Goal: Transaction & Acquisition: Purchase product/service

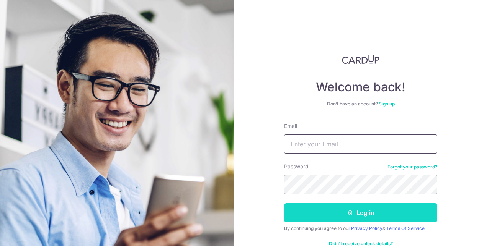
type input "patty1002@hotmail.com"
click at [317, 210] on button "Log in" at bounding box center [360, 213] width 153 height 19
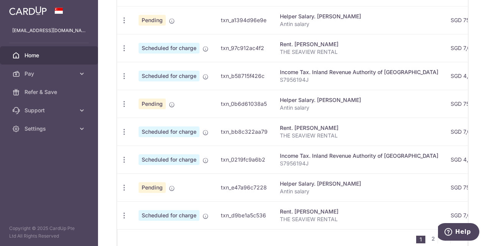
scroll to position [153, 0]
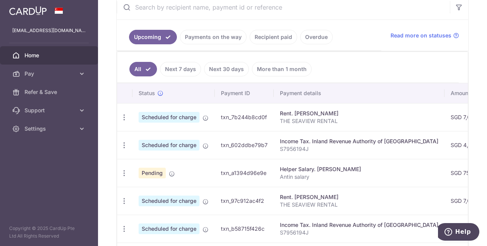
click at [31, 54] on span "Home" at bounding box center [49, 56] width 51 height 8
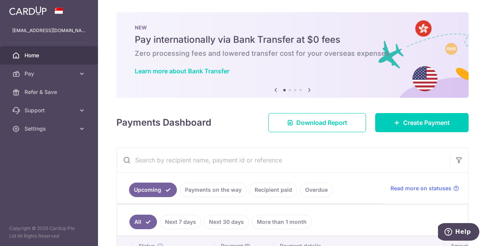
click at [309, 89] on icon at bounding box center [309, 90] width 9 height 10
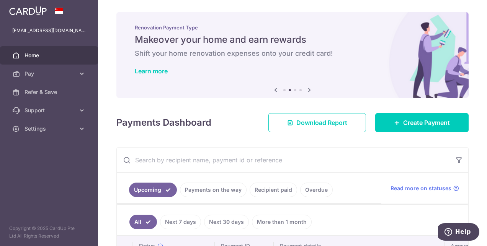
click at [309, 89] on icon at bounding box center [309, 90] width 9 height 10
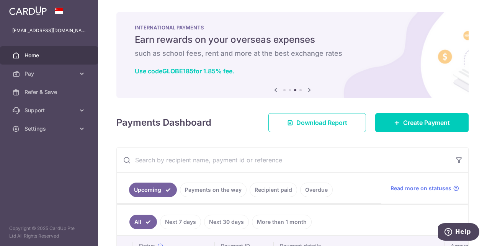
click at [309, 88] on icon at bounding box center [309, 90] width 9 height 10
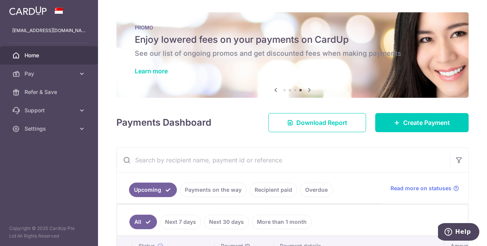
click at [307, 90] on icon at bounding box center [309, 90] width 9 height 10
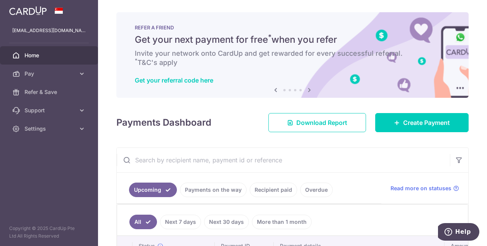
click at [307, 89] on icon at bounding box center [309, 90] width 9 height 10
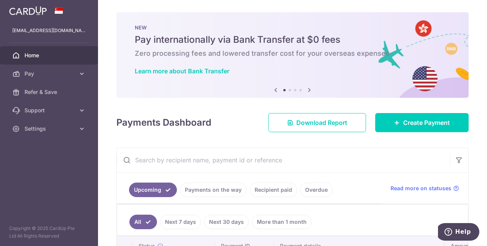
click at [285, 57] on h6 "Zero processing fees and lowered transfer cost for your overseas expenses" at bounding box center [292, 53] width 315 height 9
click at [307, 90] on icon at bounding box center [309, 90] width 9 height 10
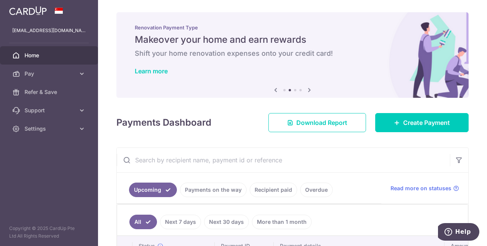
click at [308, 90] on icon at bounding box center [309, 90] width 9 height 10
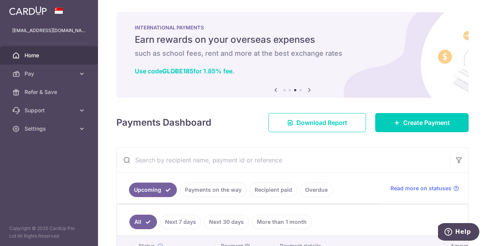
click at [308, 88] on icon at bounding box center [309, 90] width 9 height 10
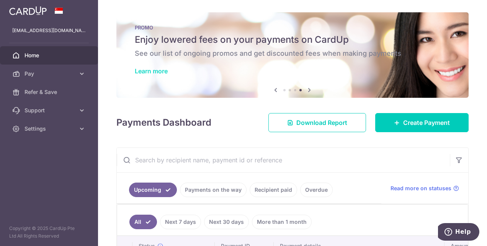
click at [161, 70] on link "Learn more" at bounding box center [151, 71] width 33 height 8
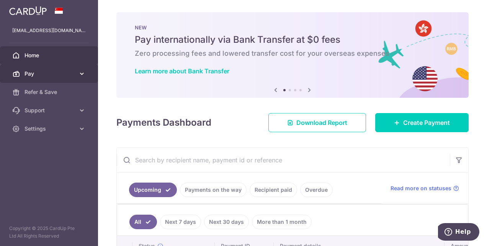
click at [59, 75] on span "Pay" at bounding box center [49, 74] width 51 height 8
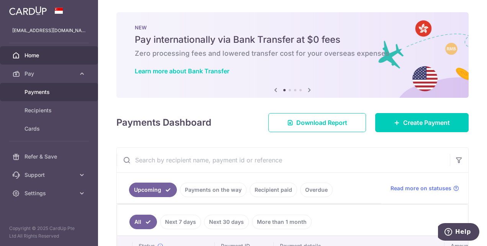
click at [60, 92] on span "Payments" at bounding box center [49, 92] width 51 height 8
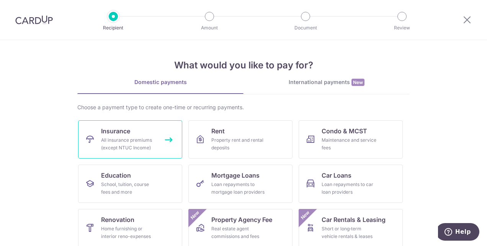
click at [153, 138] on div "All insurance premiums (except NTUC Income)" at bounding box center [128, 144] width 55 height 15
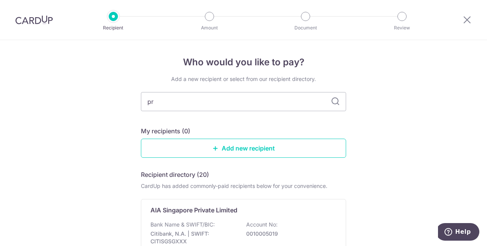
type input "pru"
type input "pr"
type input "pru"
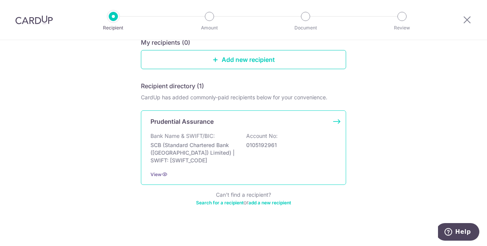
scroll to position [93, 0]
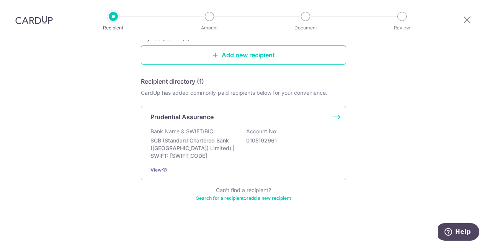
click at [194, 135] on p "Bank Name & SWIFT/BIC:" at bounding box center [182, 132] width 64 height 8
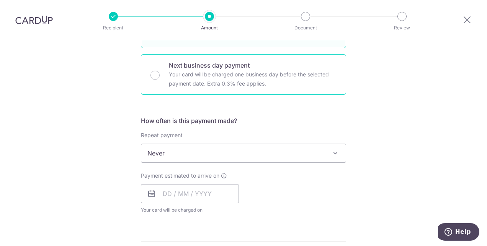
scroll to position [230, 0]
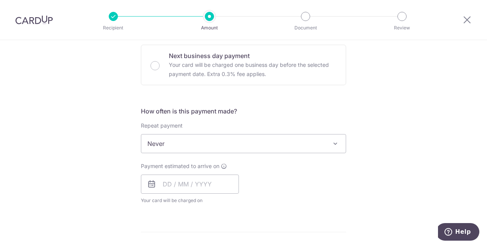
click at [211, 144] on span "Never" at bounding box center [243, 144] width 204 height 18
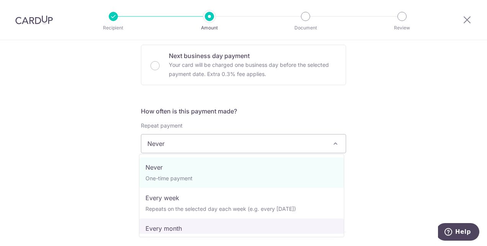
select select "3"
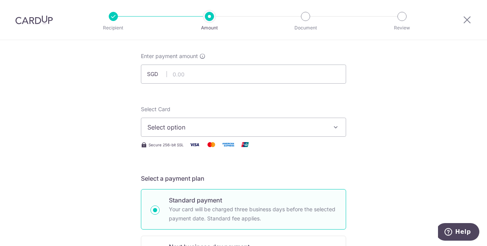
scroll to position [0, 0]
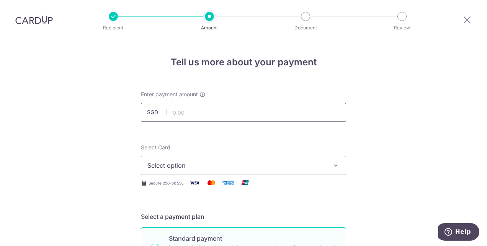
click at [217, 116] on input "text" at bounding box center [243, 112] width 205 height 19
click at [292, 115] on input "text" at bounding box center [243, 112] width 205 height 19
type input "1,000.00"
click at [245, 162] on span "Select option" at bounding box center [236, 165] width 178 height 9
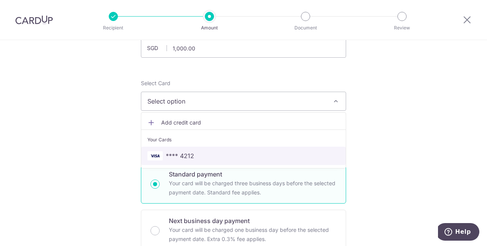
scroll to position [77, 0]
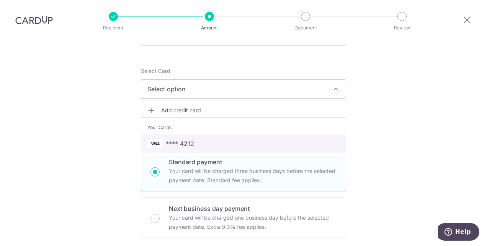
click at [212, 143] on span "**** 4212" at bounding box center [243, 143] width 192 height 9
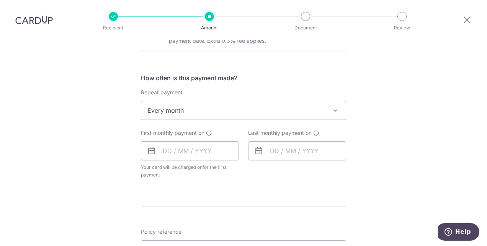
scroll to position [306, 0]
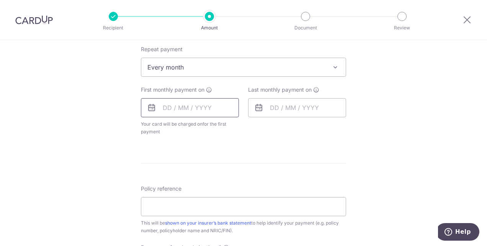
click at [158, 107] on input "text" at bounding box center [190, 107] width 98 height 19
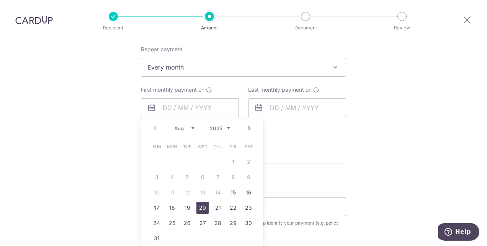
click at [196, 206] on link "20" at bounding box center [202, 208] width 12 height 12
type input "20/08/2025"
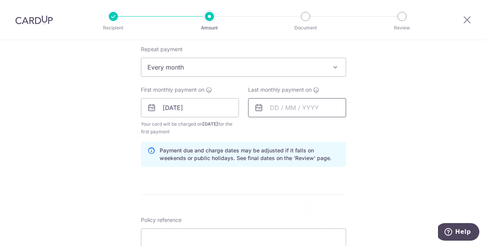
click at [266, 108] on input "text" at bounding box center [297, 107] width 98 height 19
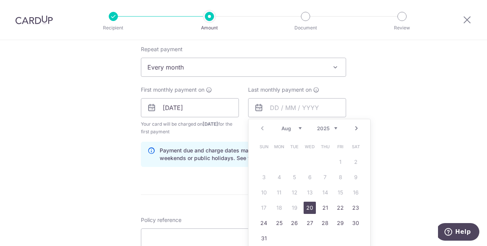
click at [333, 126] on select "2025 2026 2027 2028 2029 2030 2031 2032 2033 2034 2035" at bounding box center [327, 128] width 20 height 6
click at [297, 127] on select "Jan Feb Mar Apr May Jun Jul Aug Sep Oct Nov Dec" at bounding box center [291, 128] width 20 height 6
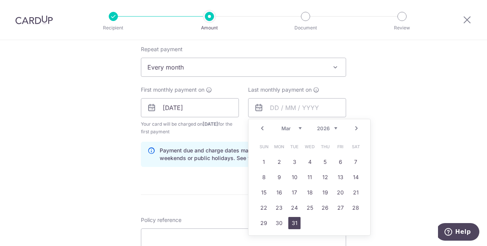
click at [292, 218] on link "31" at bounding box center [294, 223] width 12 height 12
type input "31/03/2026"
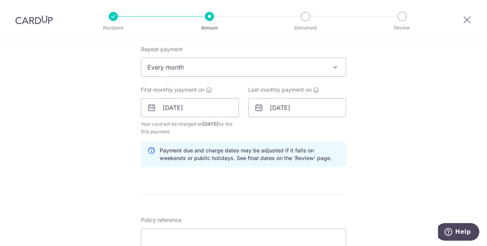
click at [365, 155] on div "Tell us more about your payment Enter payment amount SGD 1,000.00 1000.00 Selec…" at bounding box center [243, 99] width 487 height 731
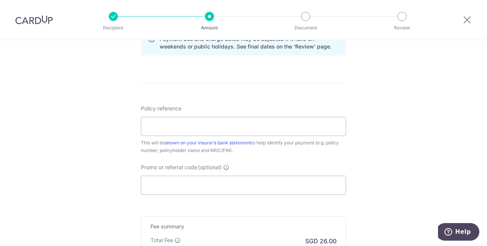
scroll to position [421, 0]
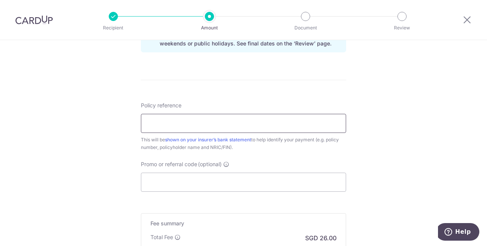
click at [243, 121] on input "Policy reference" at bounding box center [243, 123] width 205 height 19
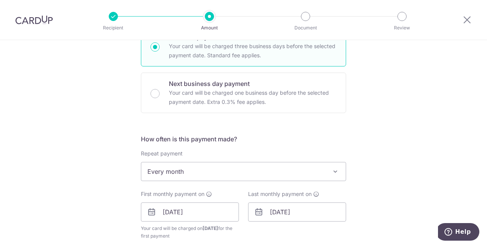
scroll to position [191, 0]
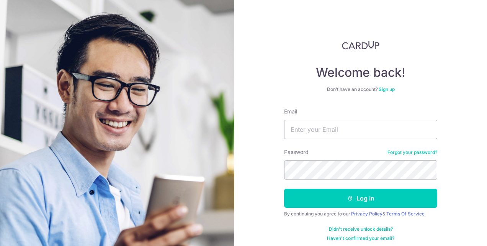
scroll to position [19, 0]
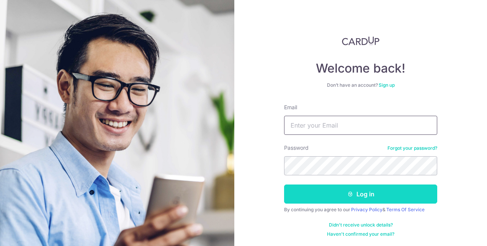
type input "[EMAIL_ADDRESS][DOMAIN_NAME]"
click at [334, 195] on button "Log in" at bounding box center [360, 194] width 153 height 19
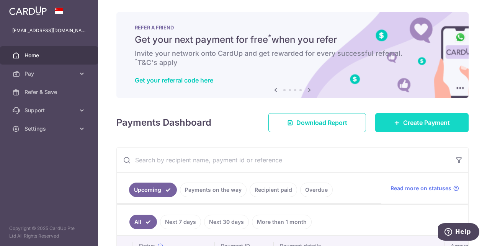
click at [407, 120] on span "Create Payment" at bounding box center [426, 122] width 47 height 9
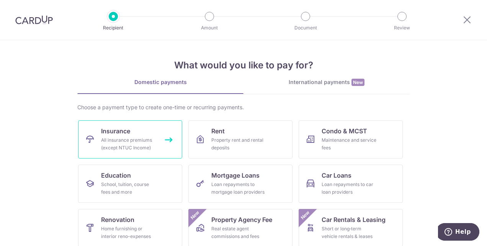
click at [145, 140] on div "All insurance premiums (except NTUC Income)" at bounding box center [128, 144] width 55 height 15
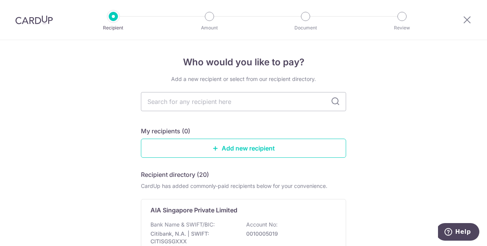
click at [206, 105] on input "text" at bounding box center [243, 101] width 205 height 19
type input "pru"
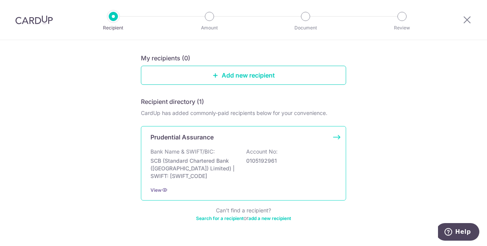
scroll to position [77, 0]
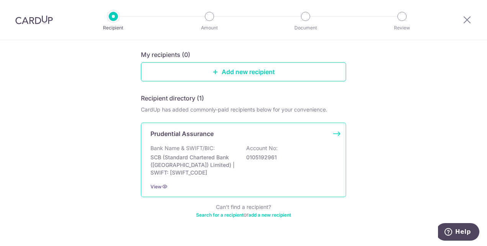
click at [255, 158] on p "0105192961" at bounding box center [289, 158] width 86 height 8
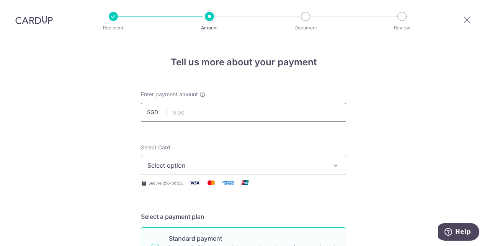
click at [236, 113] on input "text" at bounding box center [243, 112] width 205 height 19
type input "1,000.00"
click at [227, 167] on span "Select option" at bounding box center [236, 165] width 178 height 9
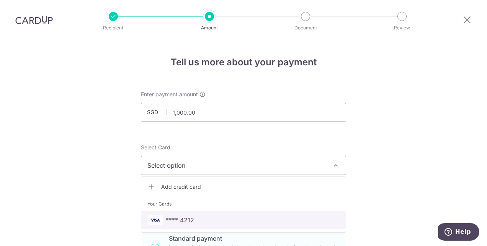
click at [208, 220] on span "**** 4212" at bounding box center [243, 220] width 192 height 9
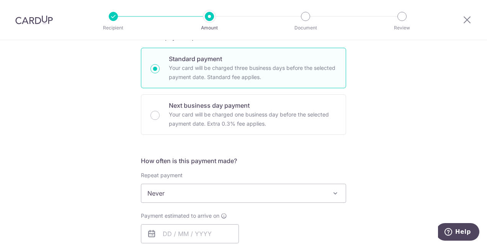
scroll to position [191, 0]
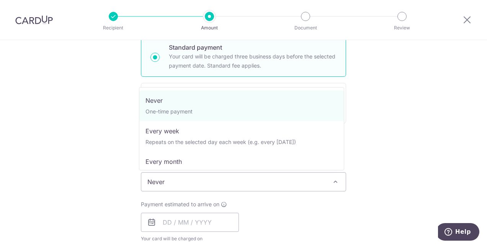
click at [163, 182] on span "Never" at bounding box center [243, 182] width 204 height 18
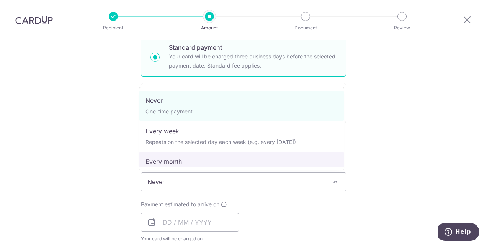
select select "3"
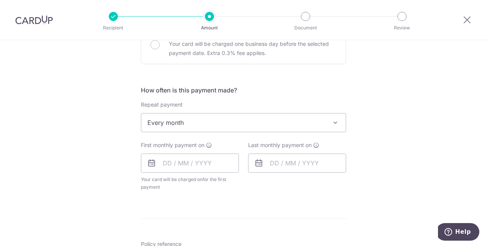
scroll to position [268, 0]
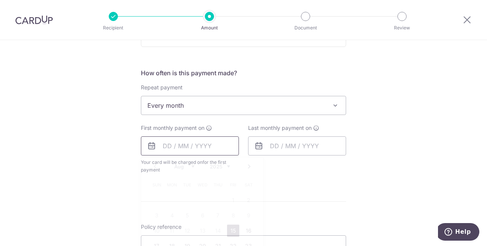
click at [161, 143] on input "text" at bounding box center [190, 146] width 98 height 19
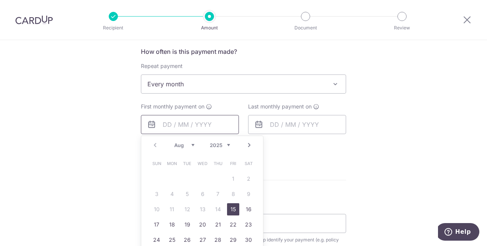
scroll to position [306, 0]
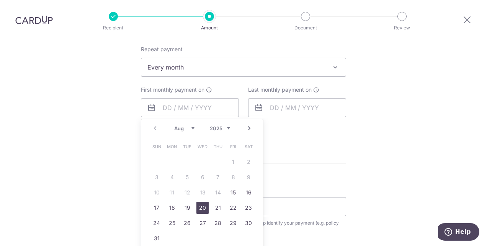
click at [200, 210] on link "20" at bounding box center [202, 208] width 12 height 12
type input "[DATE]"
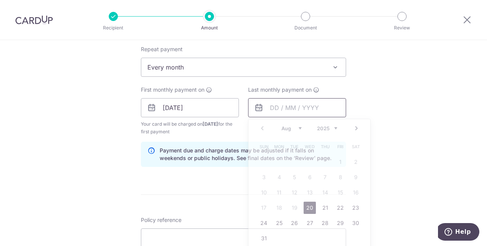
click at [270, 109] on input "text" at bounding box center [297, 107] width 98 height 19
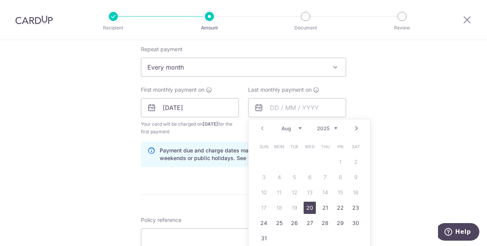
click at [354, 129] on link "Next" at bounding box center [356, 128] width 9 height 9
click at [327, 127] on select "2025 2026 2027 2028 2029 2030 2031 2032 2033 2034 2035" at bounding box center [327, 128] width 20 height 6
click at [287, 126] on select "Jan Feb Mar Apr May Jun Jul Aug Sep Oct Nov Dec" at bounding box center [291, 128] width 20 height 6
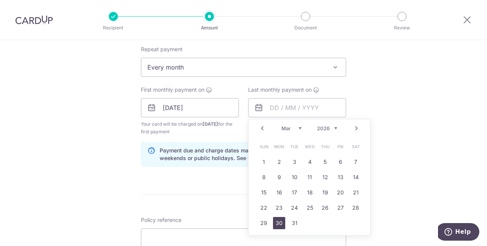
click at [281, 222] on link "30" at bounding box center [279, 223] width 12 height 12
type input "30/03/2026"
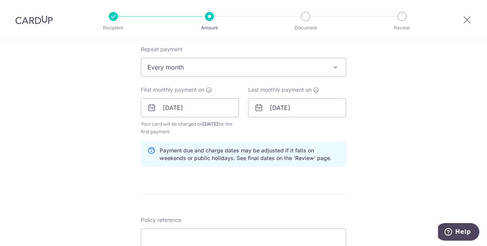
click at [373, 156] on div "Tell us more about your payment Enter payment amount SGD 1,000.00 1000.00 Selec…" at bounding box center [243, 99] width 487 height 731
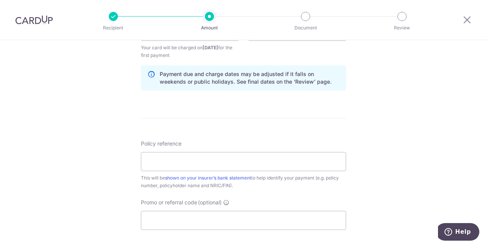
scroll to position [421, 0]
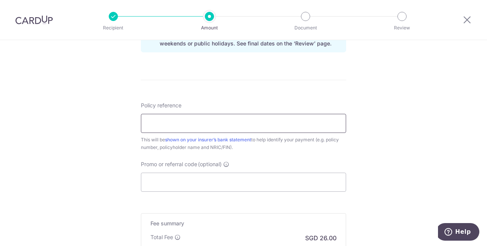
click at [231, 120] on input "Policy reference" at bounding box center [243, 123] width 205 height 19
type input "82429807"
click at [210, 181] on input "Promo or referral code (optional)" at bounding box center [243, 182] width 205 height 19
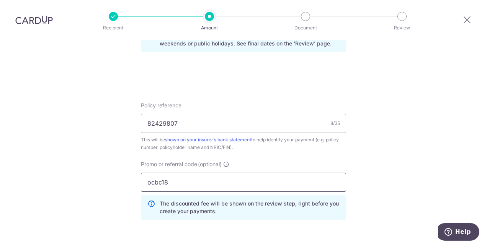
type input "ocbc18"
click at [276, 225] on div "Promo or referral code (optional) ocbc18 The discounted fee will be shown on th…" at bounding box center [243, 194] width 214 height 66
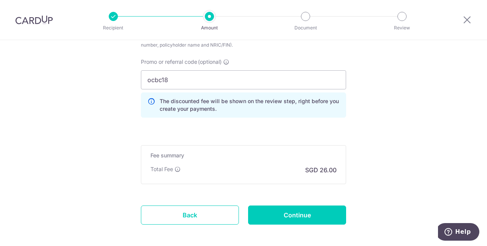
scroll to position [536, 0]
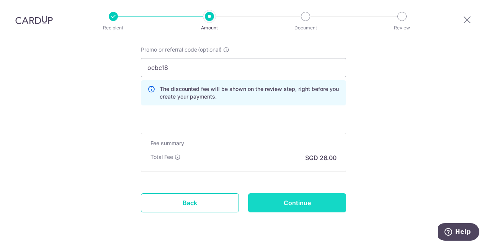
click at [292, 209] on input "Continue" at bounding box center [297, 203] width 98 height 19
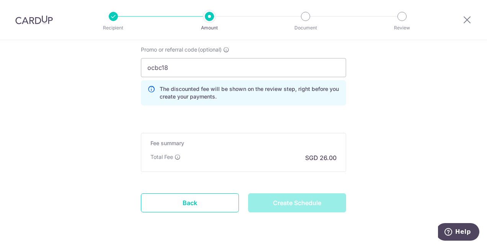
type input "Create Schedule"
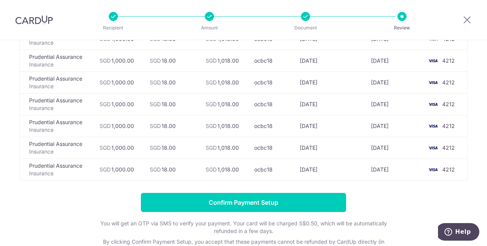
scroll to position [95, 0]
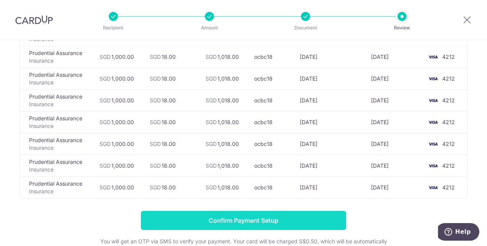
click at [243, 226] on input "Confirm Payment Setup" at bounding box center [243, 220] width 205 height 19
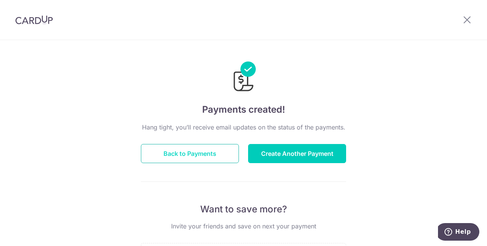
click at [212, 155] on button "Back to Payments" at bounding box center [190, 153] width 98 height 19
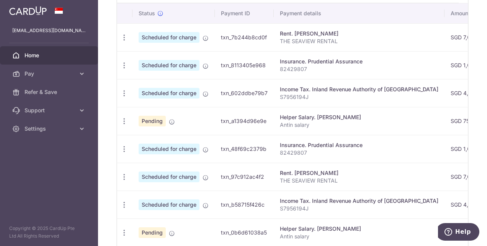
scroll to position [268, 0]
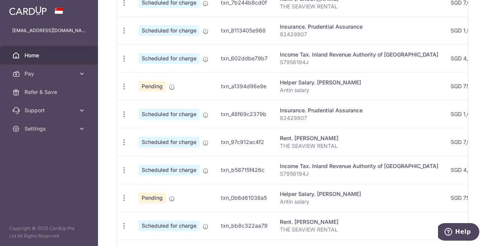
click at [304, 111] on div "Insurance. Prudential Assurance" at bounding box center [359, 111] width 158 height 8
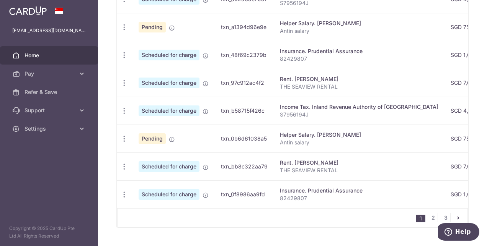
scroll to position [344, 0]
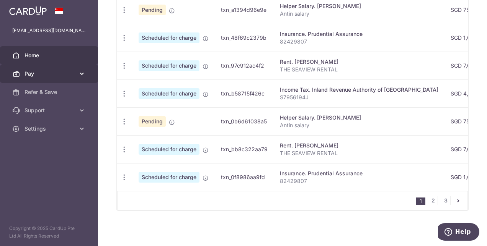
click at [68, 70] on span "Pay" at bounding box center [49, 74] width 51 height 8
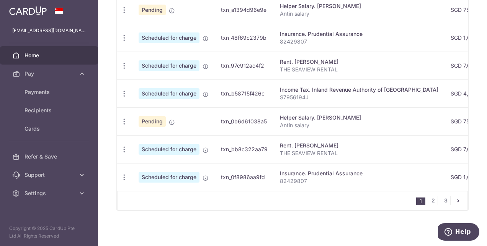
click at [463, 109] on td "SGD 750.00" at bounding box center [468, 122] width 49 height 28
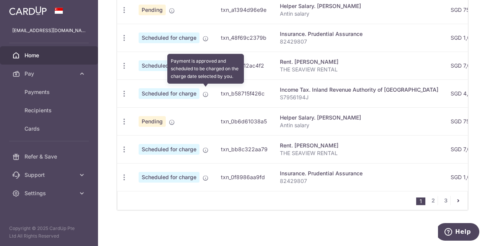
click at [206, 91] on icon at bounding box center [205, 94] width 6 height 6
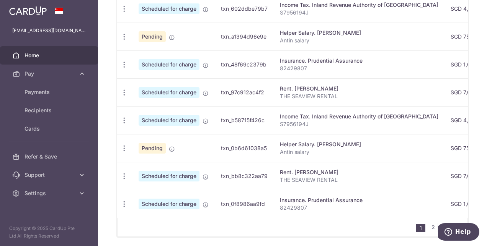
scroll to position [306, 0]
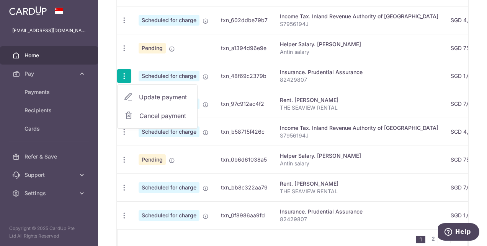
click at [147, 96] on span "Update payment" at bounding box center [165, 97] width 52 height 9
radio input "true"
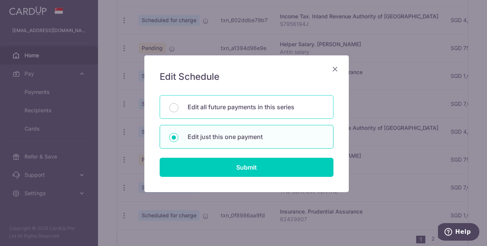
click at [193, 109] on p "Edit all future payments in this series" at bounding box center [255, 107] width 136 height 9
click at [178, 109] on input "Edit all future payments in this series" at bounding box center [173, 107] width 9 height 9
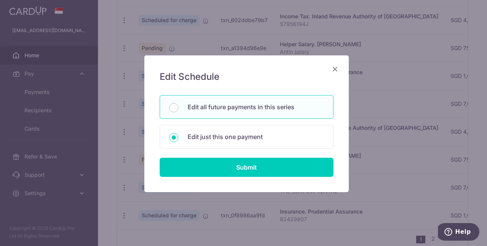
radio input "true"
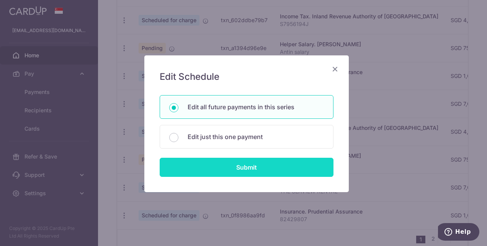
click at [227, 164] on input "Submit" at bounding box center [247, 167] width 174 height 19
radio input "true"
type input "1,000.00"
type input "82429807"
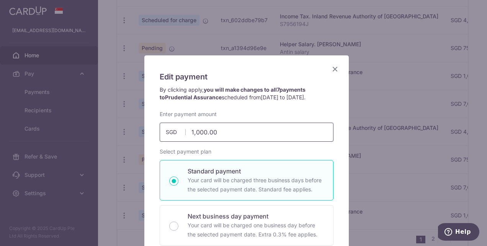
click at [194, 132] on input "1,000.00" at bounding box center [247, 132] width 174 height 19
click at [197, 132] on input "1200.00" at bounding box center [247, 132] width 174 height 19
type input "1,250.00"
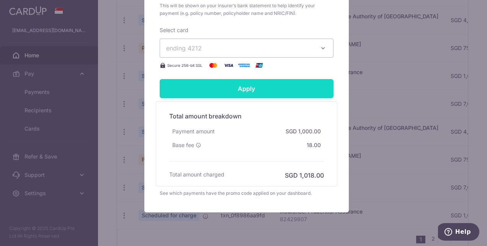
click at [259, 90] on input "Apply" at bounding box center [247, 88] width 174 height 19
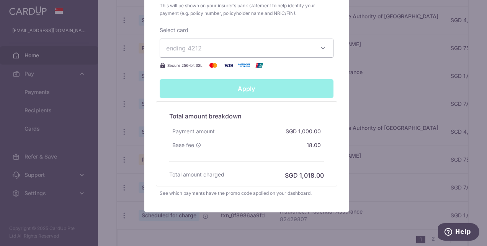
type input "Successfully Applied"
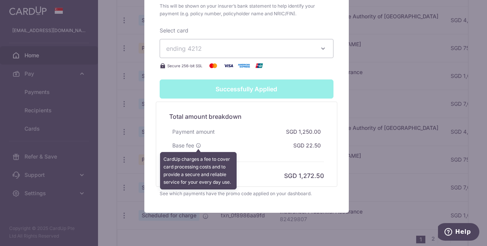
click at [196, 144] on icon at bounding box center [198, 145] width 5 height 5
click at [242, 130] on div "Payment amount SGD 1,250.00" at bounding box center [246, 132] width 155 height 14
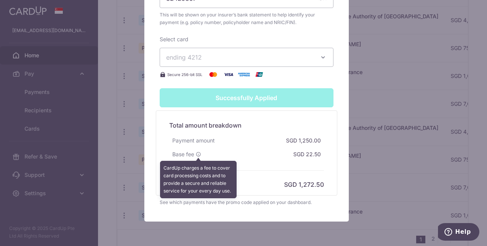
scroll to position [344, 0]
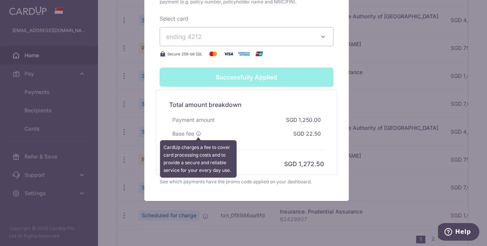
click at [238, 78] on div "Successfully Applied" at bounding box center [246, 77] width 183 height 19
click at [258, 170] on div "Total amount breakdown Payment amount SGD 1,250.00 Base fee CardUp charges a fe…" at bounding box center [246, 132] width 181 height 85
click at [196, 132] on icon at bounding box center [198, 133] width 5 height 5
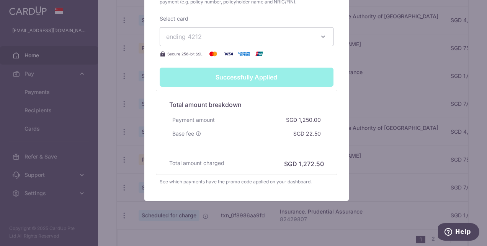
click at [253, 75] on div "Successfully Applied" at bounding box center [246, 77] width 183 height 19
click at [381, 96] on div "Edit payment By clicking apply, you will make changes to all 7 payments to Prud…" at bounding box center [243, 123] width 487 height 246
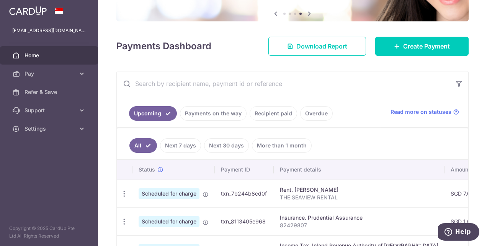
scroll to position [38, 0]
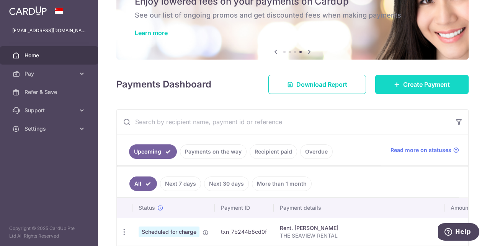
click at [403, 80] on span "Create Payment" at bounding box center [426, 84] width 47 height 9
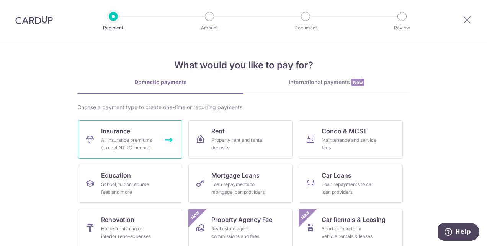
click at [134, 145] on div "All insurance premiums (except NTUC Income)" at bounding box center [128, 144] width 55 height 15
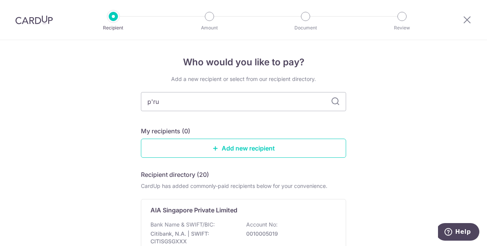
type input "pru"
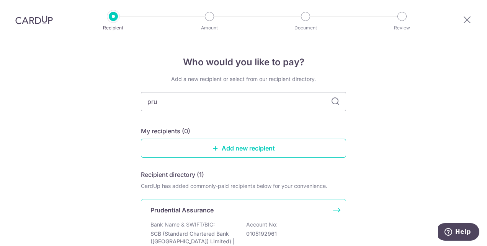
click at [217, 229] on div "Bank Name & SWIFT/BIC: SCB (Standard Chartered Bank (Singapore) Limited) | SWIF…" at bounding box center [243, 237] width 186 height 32
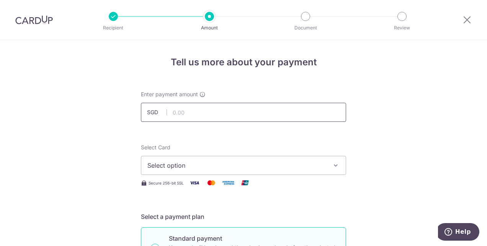
click at [217, 114] on input "text" at bounding box center [243, 112] width 205 height 19
type input "1,000.00"
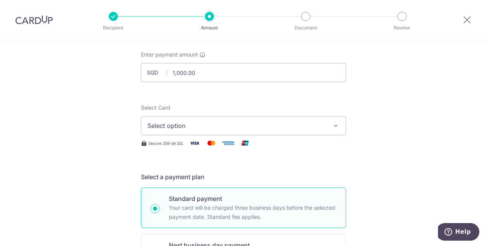
scroll to position [77, 0]
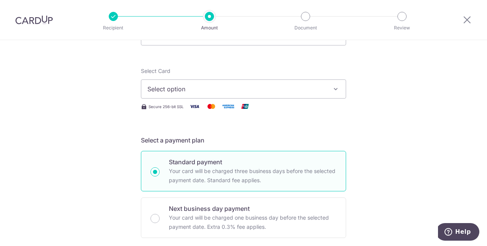
click at [243, 88] on span "Select option" at bounding box center [236, 89] width 178 height 9
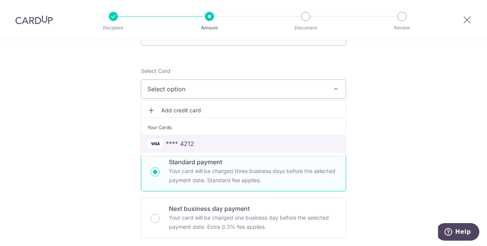
click at [226, 140] on span "**** 4212" at bounding box center [243, 143] width 192 height 9
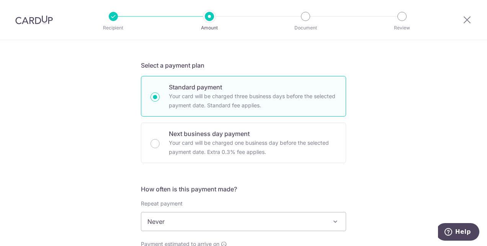
scroll to position [153, 0]
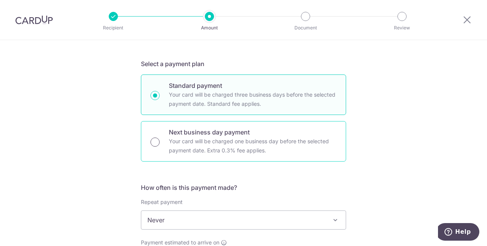
click at [152, 143] on input "Next business day payment Your card will be charged one business day before the…" at bounding box center [154, 142] width 9 height 9
radio input "true"
click at [152, 97] on input "Standard payment Your card will be charged three business days before the selec…" at bounding box center [154, 95] width 9 height 9
radio input "true"
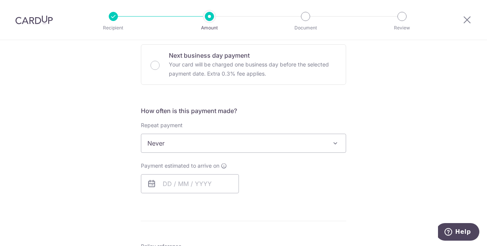
scroll to position [268, 0]
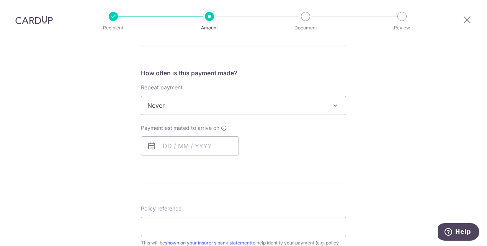
click at [220, 104] on span "Never" at bounding box center [243, 105] width 204 height 18
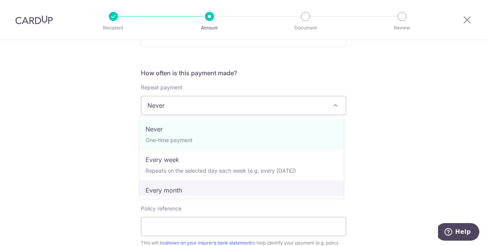
select select "3"
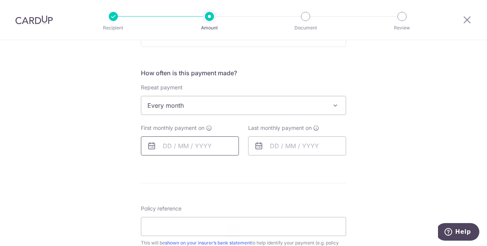
click at [163, 146] on input "text" at bounding box center [190, 146] width 98 height 19
type input "[DATE]"
type input "30/03/2026"
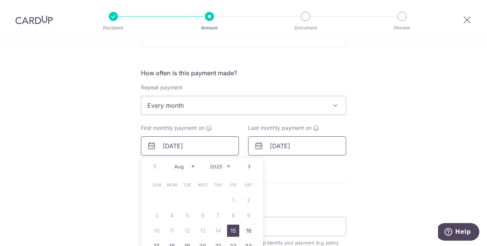
type input "82429807"
type input "ocbc18"
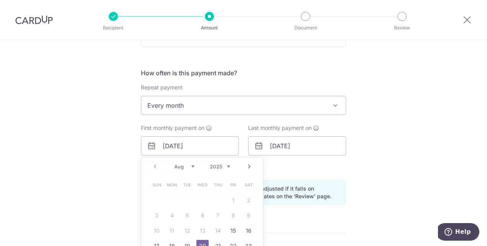
click at [381, 172] on div "Tell us more about your payment Enter payment amount SGD 1,000.00 1000.00 Selec…" at bounding box center [243, 155] width 487 height 766
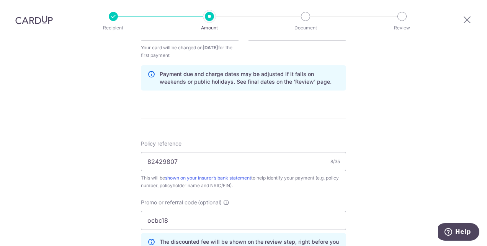
scroll to position [421, 0]
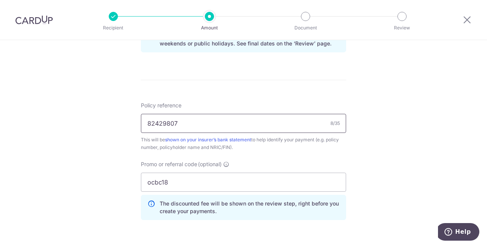
drag, startPoint x: 213, startPoint y: 119, endPoint x: 75, endPoint y: 111, distance: 138.8
click at [75, 111] on div "Tell us more about your payment Enter payment amount SGD 1,000.00 1000.00 Selec…" at bounding box center [243, 2] width 487 height 766
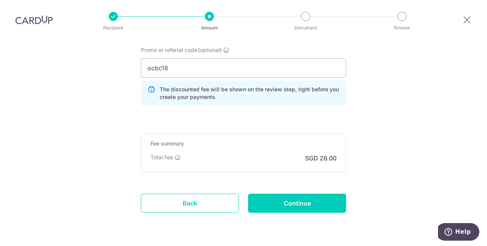
scroll to position [536, 0]
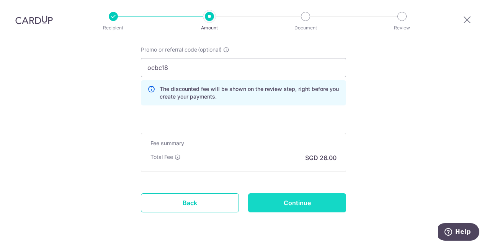
type input "A4133331"
click at [294, 204] on input "Continue" at bounding box center [297, 203] width 98 height 19
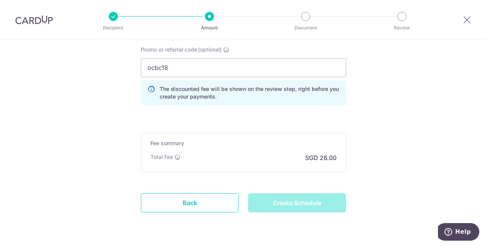
type input "Create Schedule"
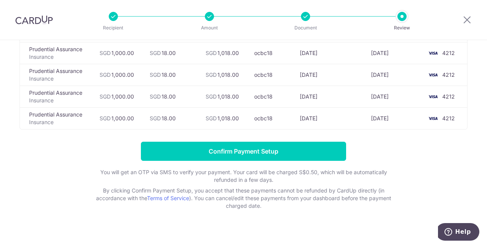
scroll to position [171, 0]
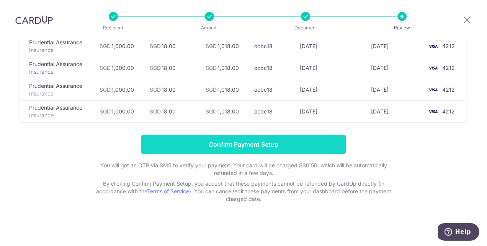
click at [239, 143] on input "Confirm Payment Setup" at bounding box center [243, 144] width 205 height 19
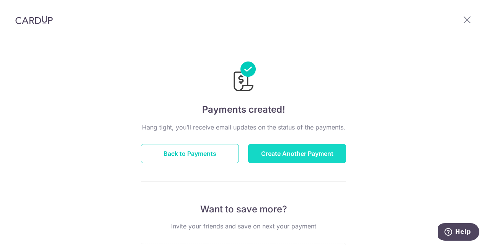
click at [274, 150] on button "Create Another Payment" at bounding box center [297, 153] width 98 height 19
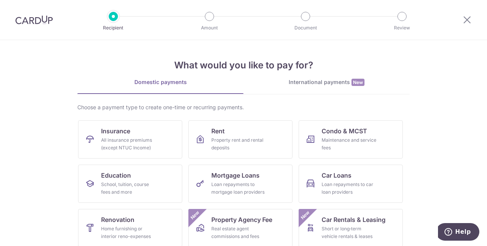
drag, startPoint x: 125, startPoint y: 49, endPoint x: 125, endPoint y: 56, distance: 6.9
click at [125, 49] on div "What would you like to pay for? Domestic payments International payments New Ch…" at bounding box center [243, 191] width 332 height 302
click at [114, 142] on div "All insurance premiums (except NTUC Income)" at bounding box center [128, 144] width 55 height 15
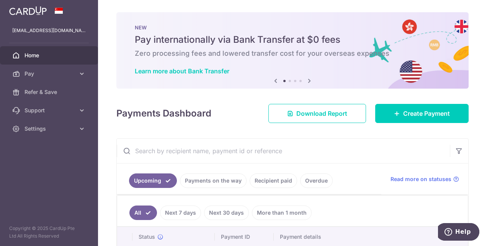
click at [35, 57] on span "Home" at bounding box center [49, 56] width 51 height 8
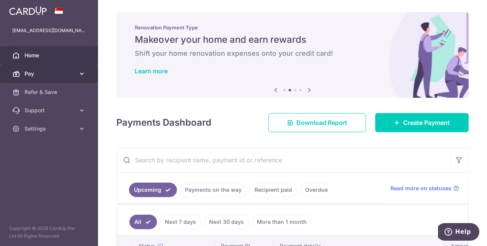
click at [37, 73] on span "Pay" at bounding box center [49, 74] width 51 height 8
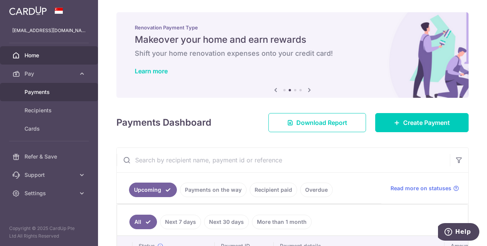
click at [56, 92] on span "Payments" at bounding box center [49, 92] width 51 height 8
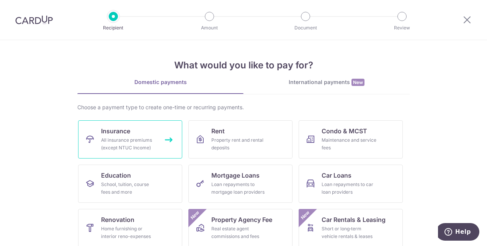
click at [126, 144] on div "All insurance premiums (except NTUC Income)" at bounding box center [128, 144] width 55 height 15
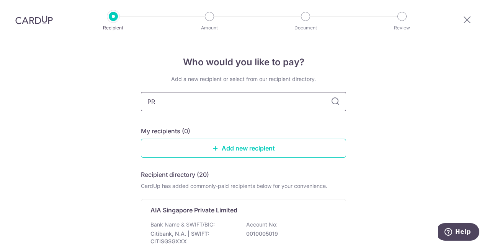
type input "PRU"
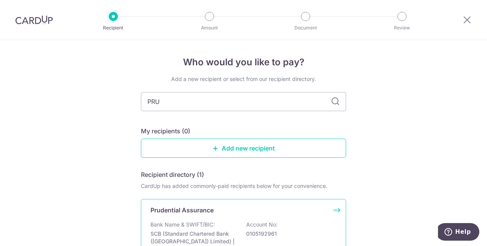
click at [178, 228] on div "Bank Name & SWIFT/BIC: SCB (Standard Chartered Bank (Singapore) Limited) | SWIF…" at bounding box center [243, 237] width 186 height 32
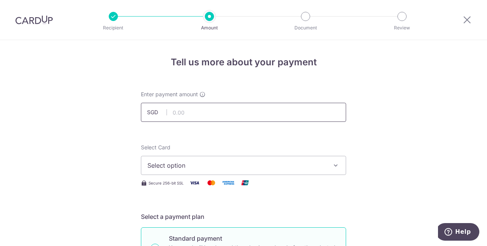
click at [178, 116] on input "text" at bounding box center [243, 112] width 205 height 19
type input "1,000.00"
type input "[DATE]"
type input "A4133331"
type input "ocbc18"
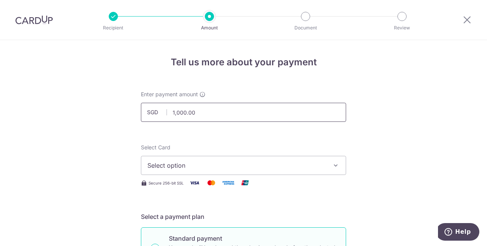
scroll to position [229, 0]
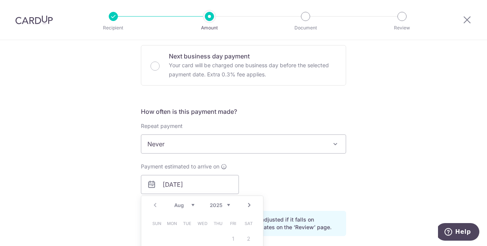
type input "1,000.00"
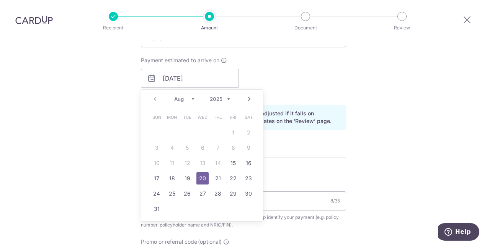
scroll to position [344, 0]
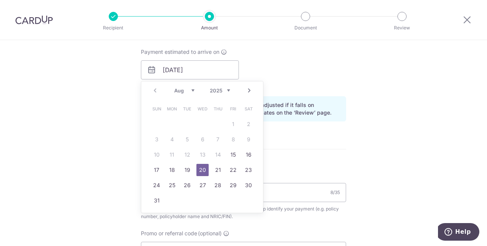
click at [298, 167] on form "Enter payment amount SGD 1,000.00 1000.00 Select Card Select option Add credit …" at bounding box center [243, 82] width 205 height 671
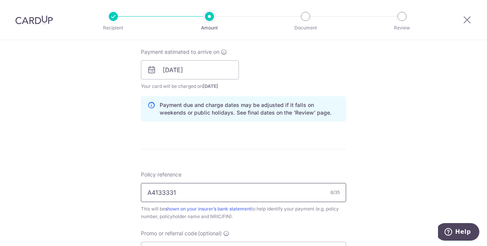
drag, startPoint x: 206, startPoint y: 190, endPoint x: 68, endPoint y: 186, distance: 137.8
click at [68, 186] on div "Tell us more about your payment Enter payment amount SGD 1,000.00 1000.00 Selec…" at bounding box center [243, 75] width 487 height 758
type input "a"
type input "A3078453"
click at [374, 155] on div "Tell us more about your payment Enter payment amount SGD 1,000.00 1000.00 Selec…" at bounding box center [243, 75] width 487 height 758
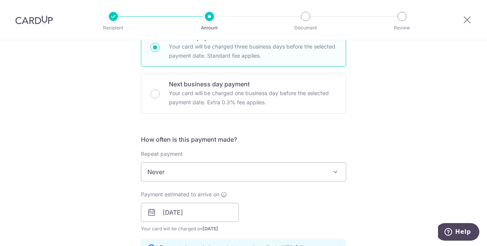
scroll to position [191, 0]
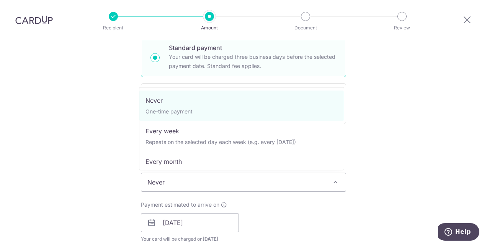
click at [312, 179] on span "Never" at bounding box center [243, 182] width 204 height 18
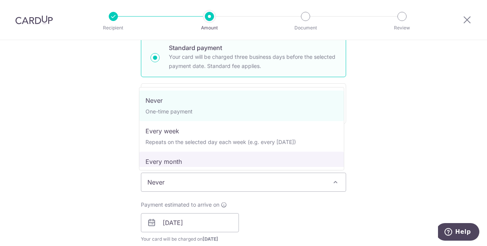
select select "3"
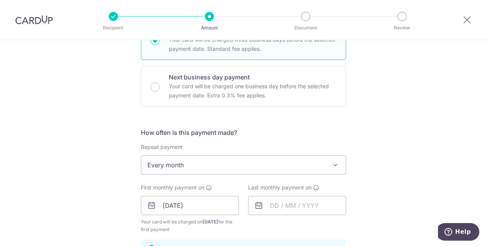
scroll to position [229, 0]
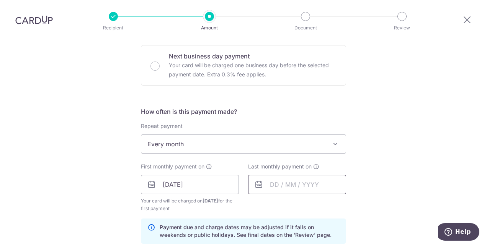
click at [275, 187] on input "text" at bounding box center [297, 184] width 98 height 19
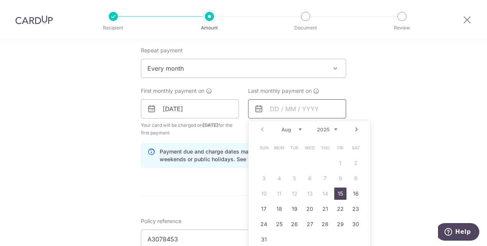
scroll to position [306, 0]
click at [333, 128] on select "2025 2026 2027 2028 2029 2030 2031 2032 2033 2034 2035" at bounding box center [327, 129] width 20 height 6
click at [288, 129] on select "Jan Feb Mar Apr May Jun Jul Aug Sep Oct Nov Dec" at bounding box center [291, 129] width 20 height 6
click at [295, 222] on link "31" at bounding box center [294, 224] width 12 height 12
type input "31/03/2026"
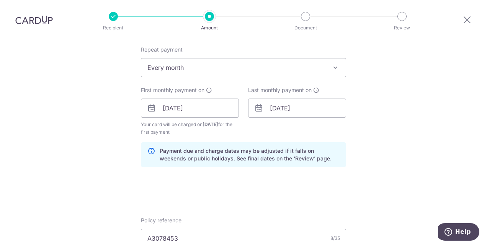
click at [387, 171] on div "Tell us more about your payment Enter payment amount SGD 1,000.00 1000.00 Selec…" at bounding box center [243, 117] width 487 height 766
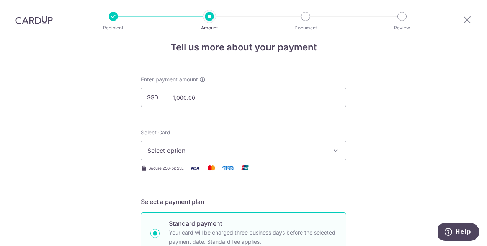
scroll to position [0, 0]
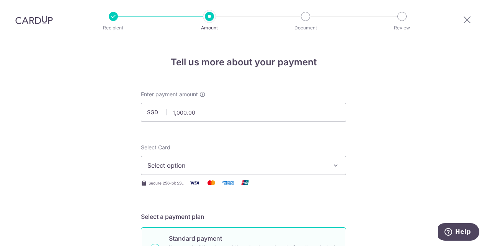
click at [275, 168] on span "Select option" at bounding box center [236, 165] width 178 height 9
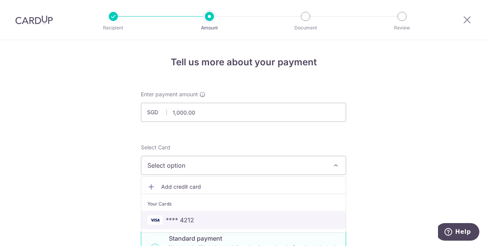
click at [225, 220] on span "**** 4212" at bounding box center [243, 220] width 192 height 9
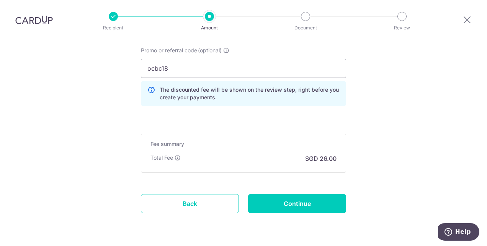
scroll to position [536, 0]
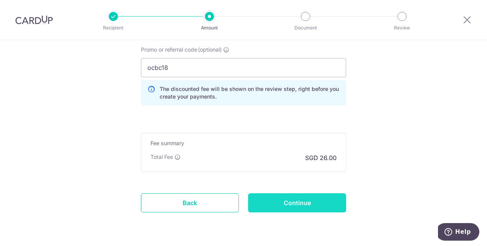
click at [304, 198] on input "Continue" at bounding box center [297, 203] width 98 height 19
type input "Create Schedule"
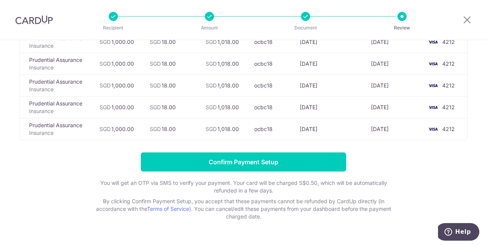
scroll to position [115, 0]
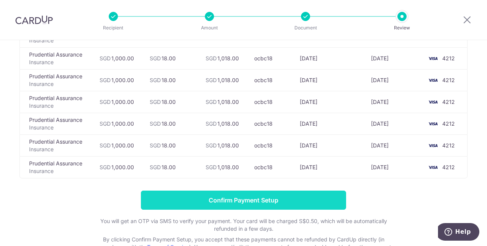
click at [291, 200] on input "Confirm Payment Setup" at bounding box center [243, 200] width 205 height 19
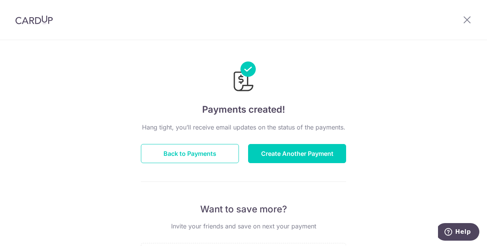
click at [37, 22] on img at bounding box center [33, 19] width 37 height 9
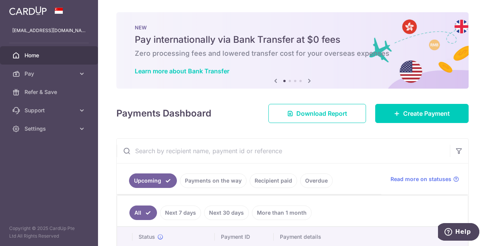
click at [306, 82] on icon at bounding box center [309, 81] width 9 height 10
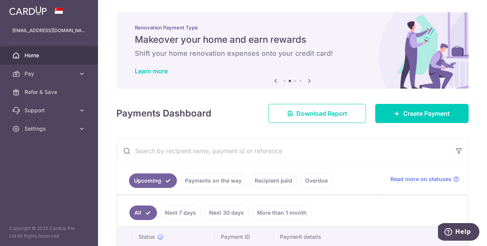
click at [306, 82] on icon at bounding box center [309, 81] width 9 height 10
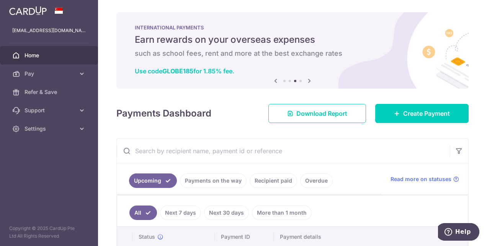
click at [306, 82] on icon at bounding box center [309, 81] width 9 height 10
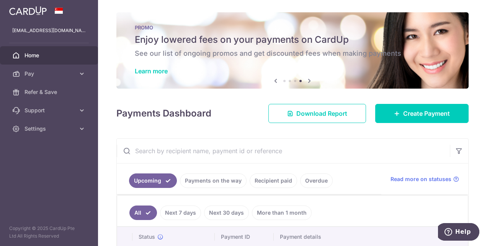
click at [282, 50] on h6 "See our list of ongoing promos and get discounted fees when making payments" at bounding box center [292, 53] width 315 height 9
click at [147, 72] on link "Learn more" at bounding box center [151, 71] width 33 height 8
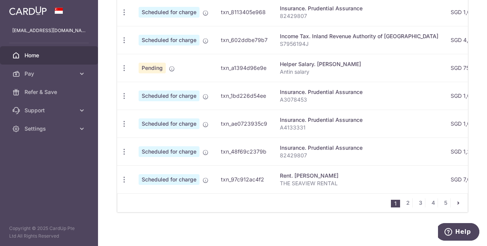
scroll to position [336, 0]
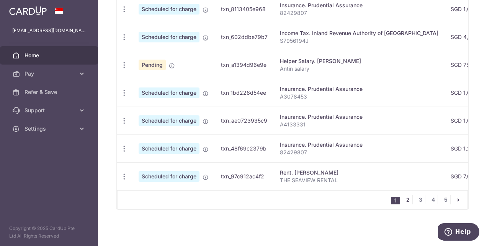
click at [404, 200] on link "2" at bounding box center [407, 200] width 9 height 9
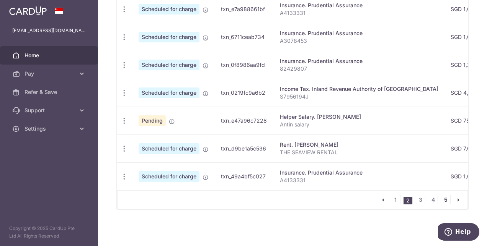
click at [441, 201] on link "5" at bounding box center [445, 200] width 9 height 9
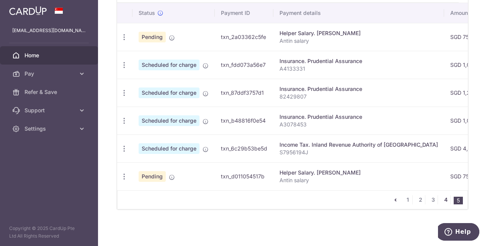
scroll to position [225, 0]
click at [442, 200] on link "4" at bounding box center [445, 200] width 9 height 9
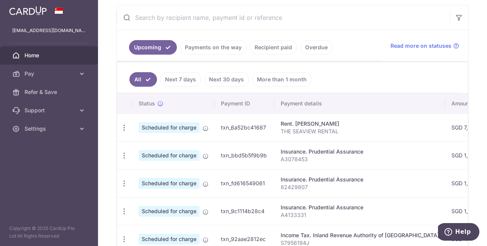
scroll to position [122, 0]
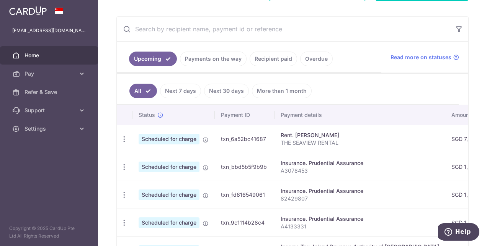
click at [321, 142] on p "THE SEAVIEW RENTAL" at bounding box center [359, 143] width 158 height 8
click at [126, 137] on icon "button" at bounding box center [124, 139] width 8 height 8
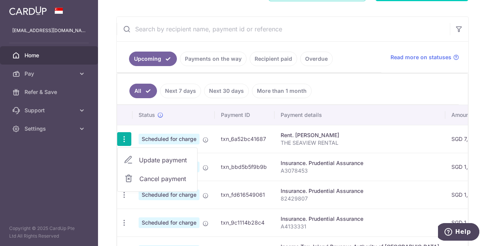
click at [303, 141] on p "THE SEAVIEW RENTAL" at bounding box center [359, 143] width 158 height 8
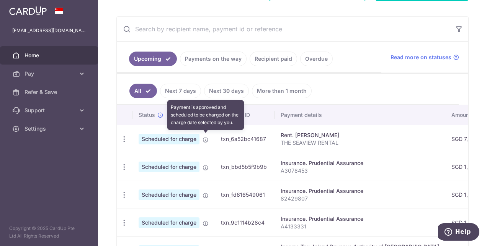
click at [205, 139] on icon at bounding box center [205, 140] width 6 height 6
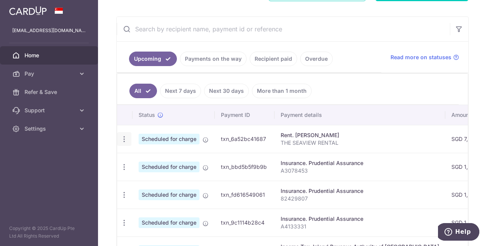
click at [125, 137] on icon "button" at bounding box center [124, 139] width 8 height 8
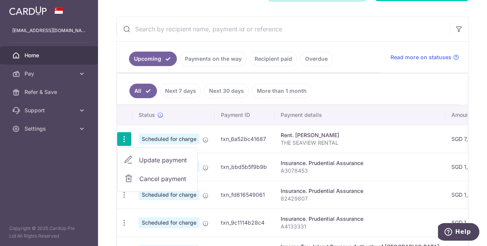
click at [161, 158] on span "Update payment" at bounding box center [165, 160] width 52 height 9
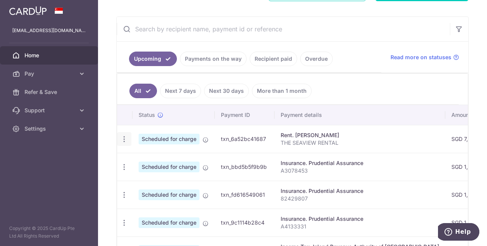
radio input "true"
type input "7,000.00"
type input "[DATE]"
type input "THE SEAVIEW RENTAL"
type input "SAVERENT179"
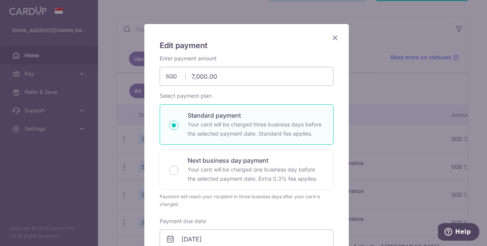
scroll to position [0, 0]
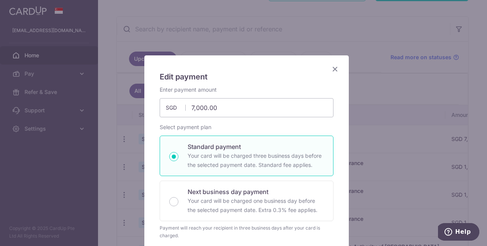
click at [334, 72] on icon "Close" at bounding box center [334, 69] width 9 height 10
